Goal: Communication & Community: Participate in discussion

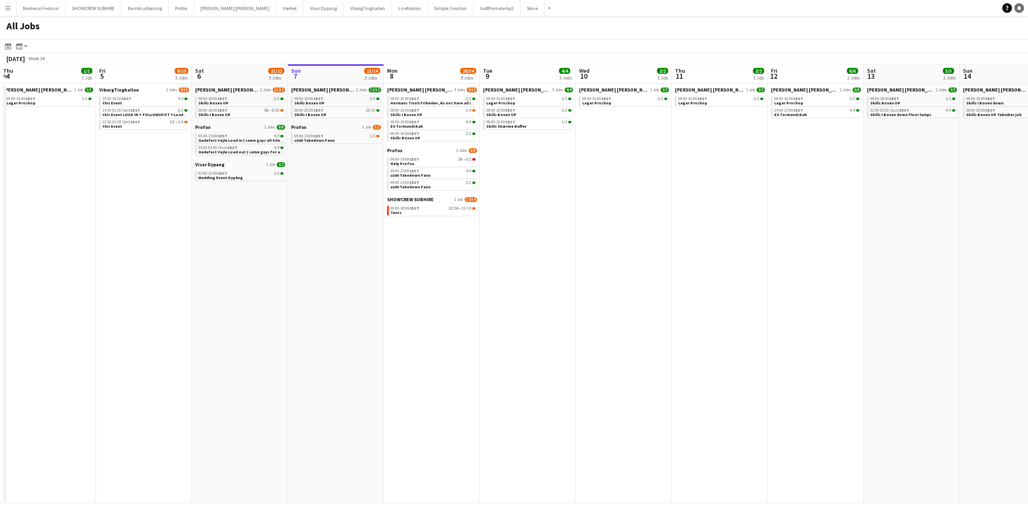
click at [1019, 9] on icon at bounding box center [1019, 8] width 4 height 4
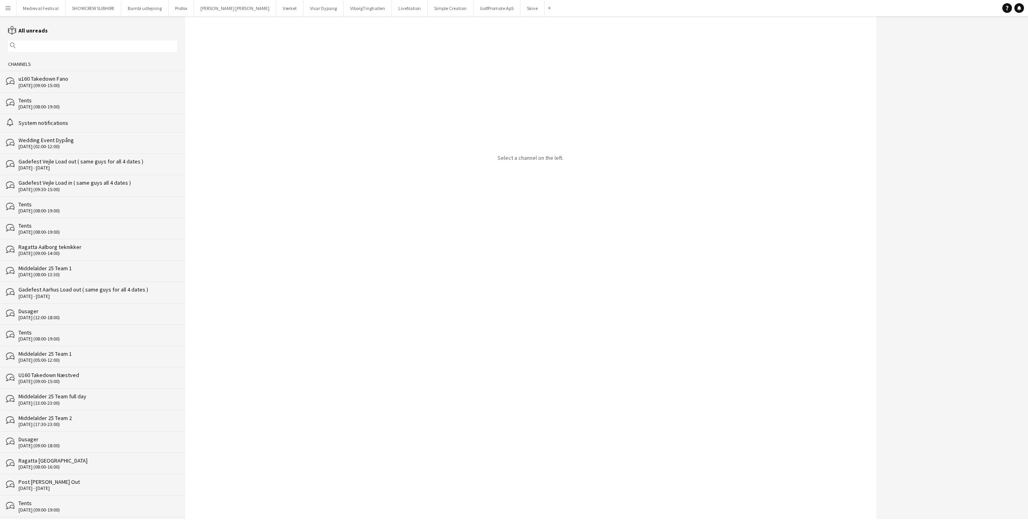
click at [100, 81] on div "u160 Takedown Fano" at bounding box center [97, 78] width 159 height 7
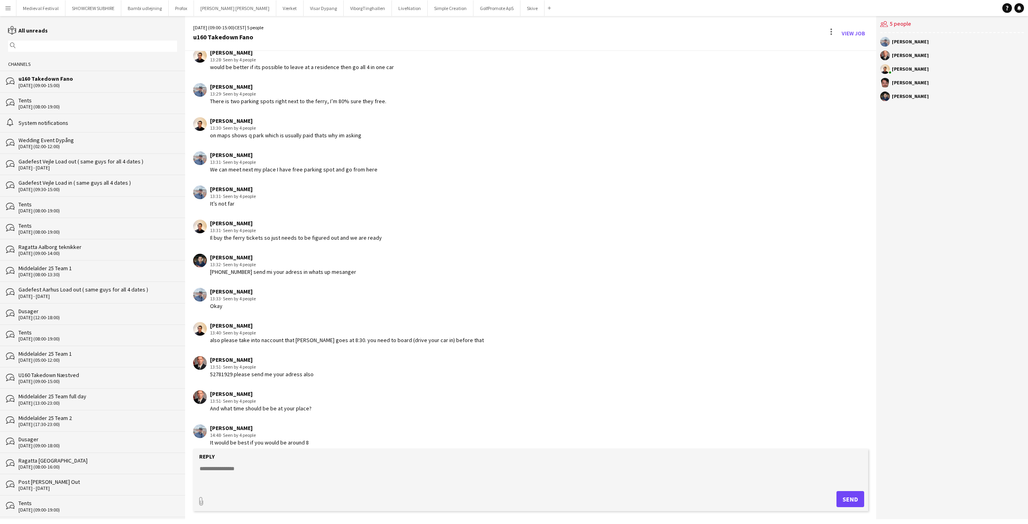
scroll to position [438, 0]
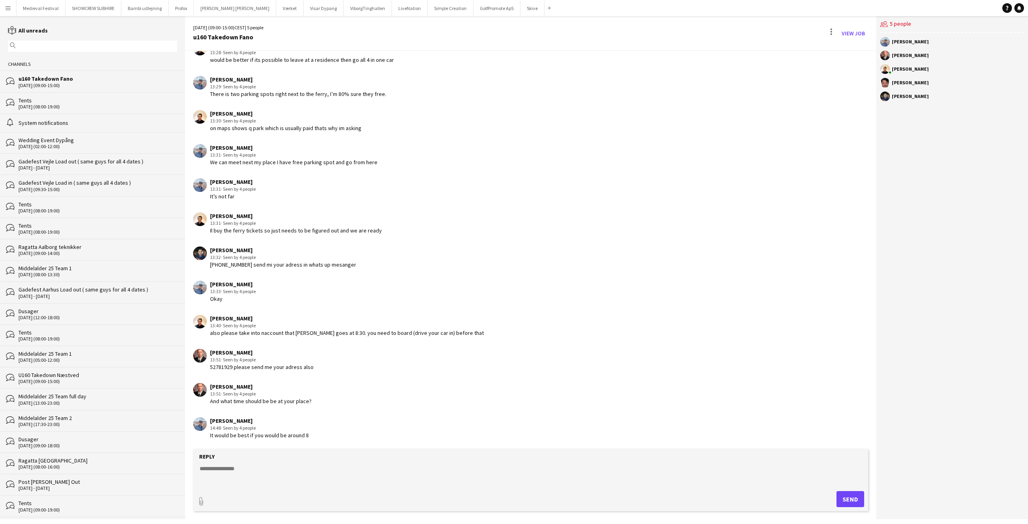
click at [255, 469] on textarea at bounding box center [532, 474] width 667 height 21
type textarea "**********"
click at [855, 497] on button "Send" at bounding box center [850, 499] width 28 height 16
